Goal: Information Seeking & Learning: Learn about a topic

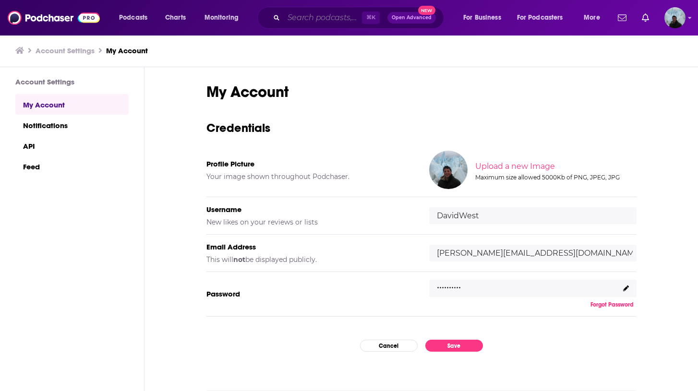
click at [295, 17] on input "Search podcasts, credits, & more..." at bounding box center [323, 17] width 78 height 15
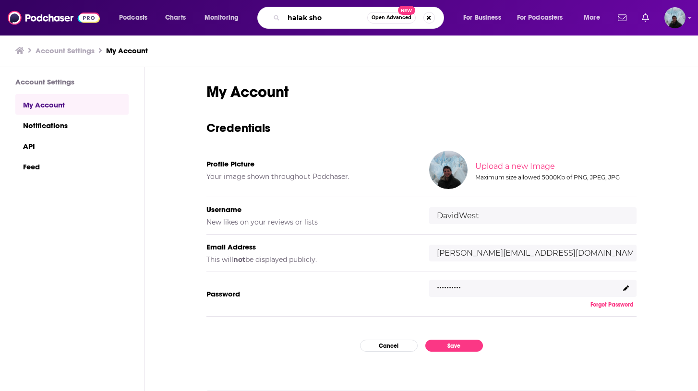
type input "halak show"
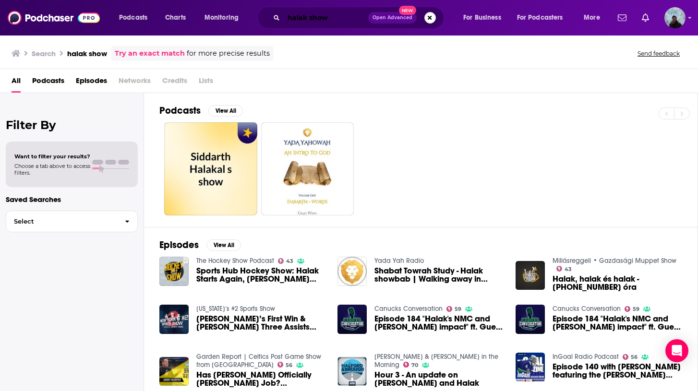
click at [291, 19] on input "halak show" at bounding box center [326, 17] width 84 height 15
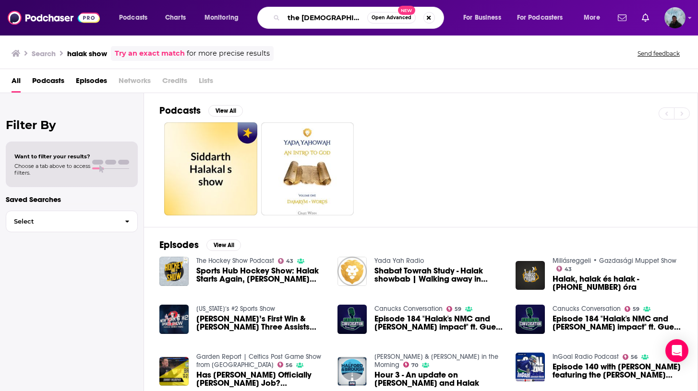
type input "the [DEMOGRAPHIC_DATA] show"
drag, startPoint x: 347, startPoint y: 22, endPoint x: 276, endPoint y: -2, distance: 74.5
click at [276, 0] on html "Podcasts Charts Monitoring the halak show Open Advanced New For Business For Po…" at bounding box center [349, 195] width 698 height 391
type input "call your publicist podcast"
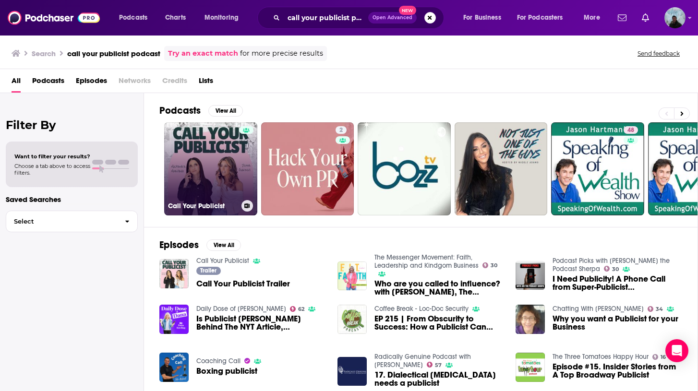
click at [194, 144] on link "Call Your Publicist" at bounding box center [210, 168] width 93 height 93
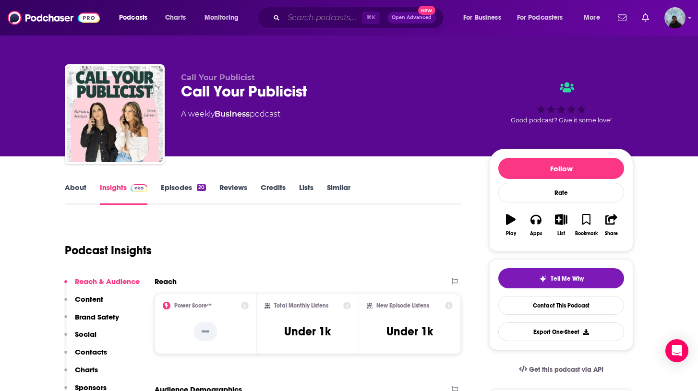
click at [303, 16] on input "Search podcasts, credits, & more..." at bounding box center [323, 17] width 78 height 15
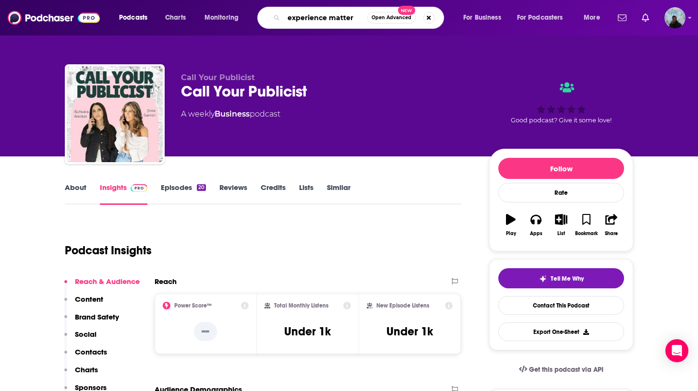
type input "experience matters"
